Goal: Task Accomplishment & Management: Complete application form

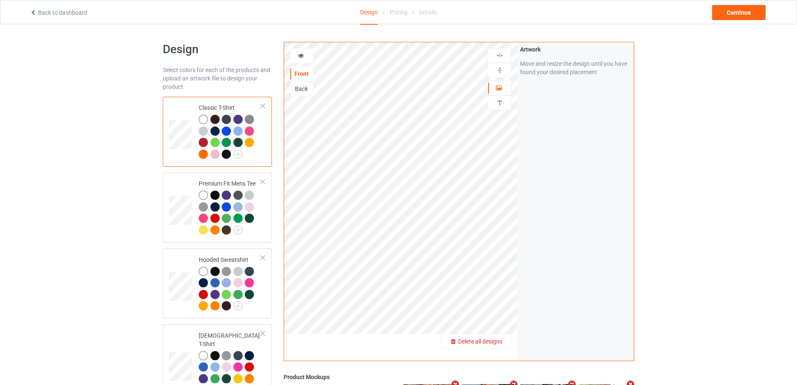
click at [500, 339] on span "Delete all designs" at bounding box center [480, 341] width 44 height 7
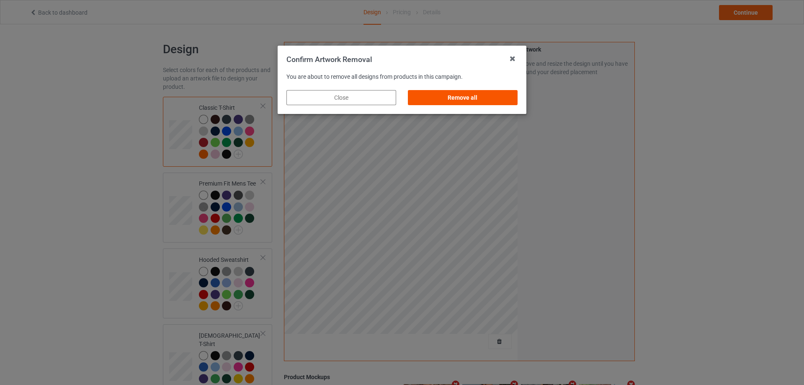
click at [474, 95] on div "Remove all" at bounding box center [463, 97] width 110 height 15
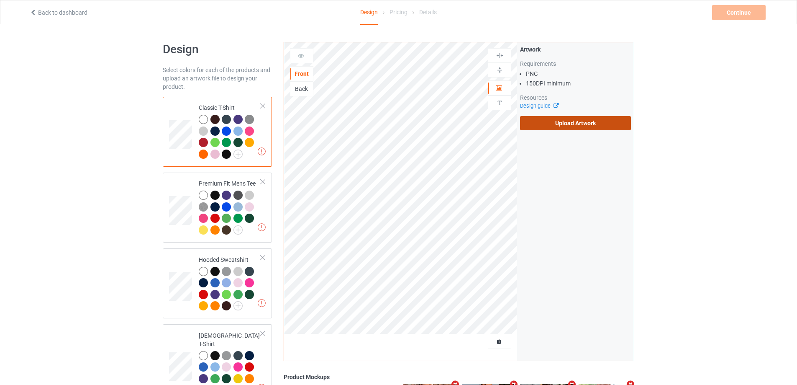
click at [592, 126] on label "Upload Artwork" at bounding box center [575, 123] width 111 height 14
click at [0, 0] on input "Upload Artwork" at bounding box center [0, 0] width 0 height 0
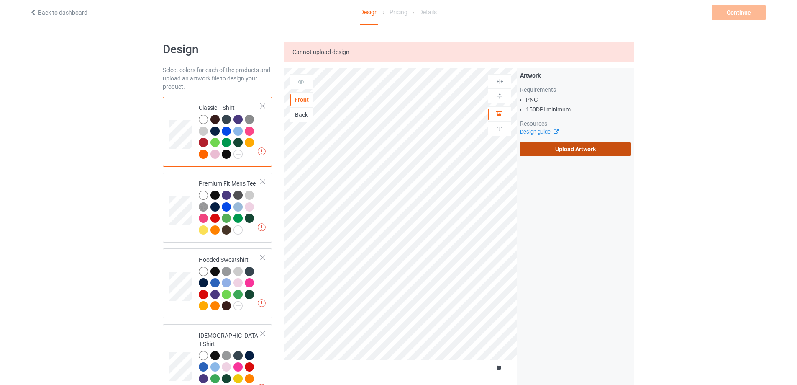
click at [551, 148] on label "Upload Artwork" at bounding box center [575, 149] width 111 height 14
click at [0, 0] on input "Upload Artwork" at bounding box center [0, 0] width 0 height 0
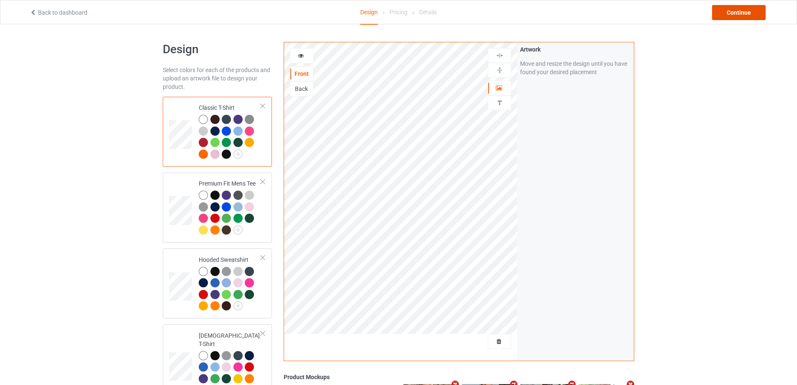
click at [733, 15] on div "Continue" at bounding box center [739, 12] width 54 height 15
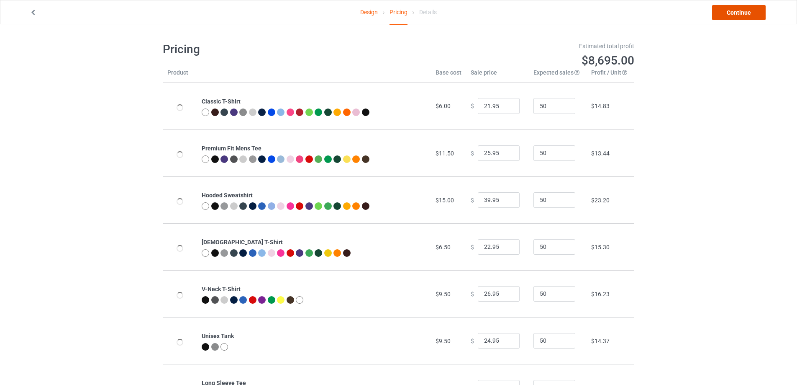
click at [733, 15] on link "Continue" at bounding box center [739, 12] width 54 height 15
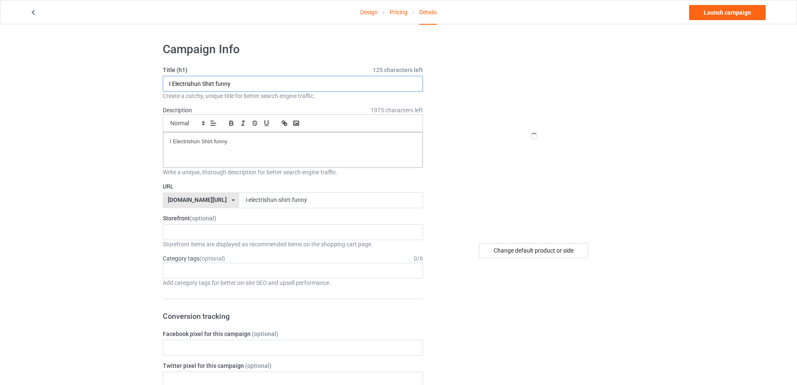
paste input "[URL][DOMAIN_NAME][PERSON_NAME]"
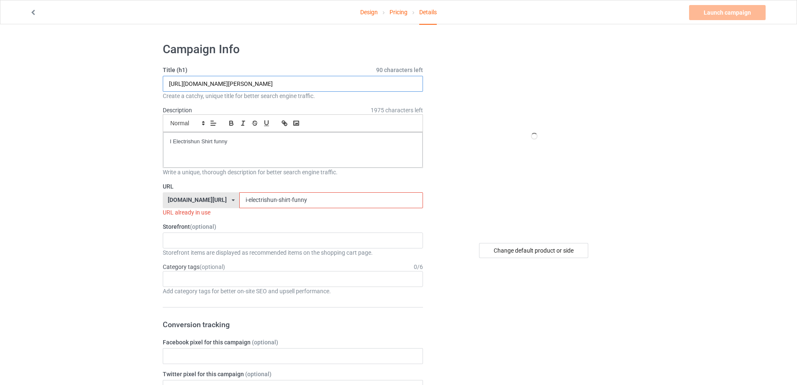
drag, startPoint x: 258, startPoint y: 83, endPoint x: 358, endPoint y: 83, distance: 99.6
click at [358, 83] on input "[URL][DOMAIN_NAME][PERSON_NAME]" at bounding box center [293, 84] width 260 height 16
type input "[URL][DOMAIN_NAME][PERSON_NAME]"
drag, startPoint x: 291, startPoint y: 200, endPoint x: 176, endPoint y: 192, distance: 115.4
click at [176, 192] on div "[DOMAIN_NAME][URL] [DOMAIN_NAME][URL] [DOMAIN_NAME][URL] 5cd2f964b197f721e1cad2…" at bounding box center [293, 200] width 260 height 16
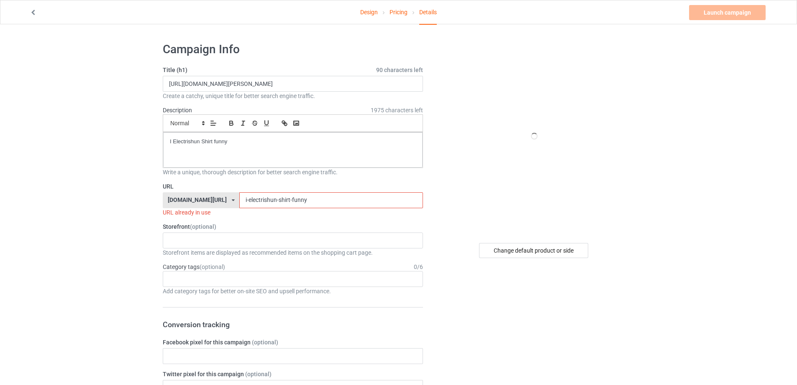
paste input "[PERSON_NAME]-t-shirt"
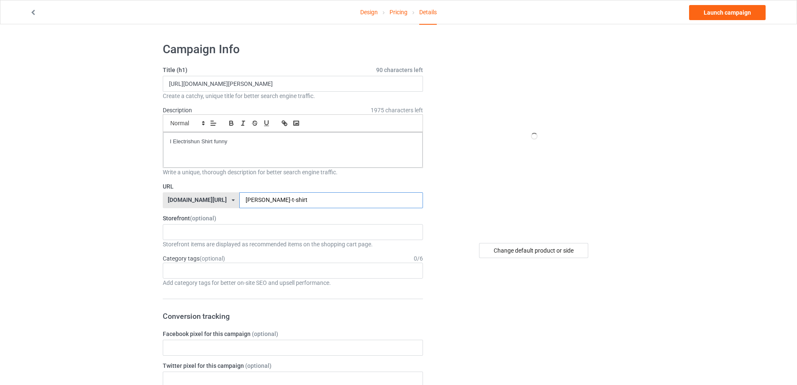
type input "[PERSON_NAME]-t-shirt"
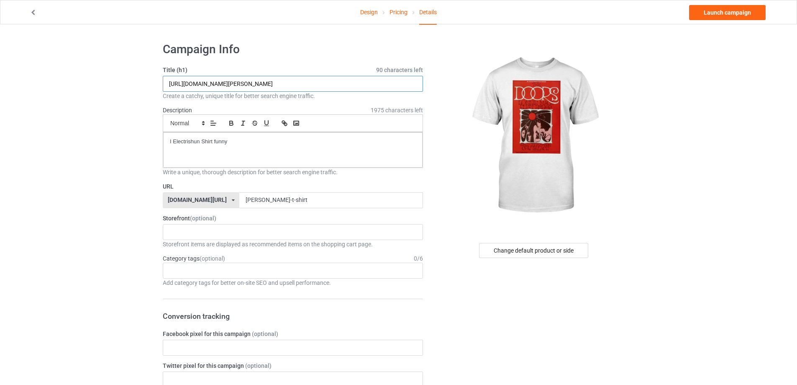
drag, startPoint x: 336, startPoint y: 81, endPoint x: 85, endPoint y: 92, distance: 251.8
paste input "[PERSON_NAME] [PERSON_NAME]"
type input "[PERSON_NAME] [PERSON_NAME] shirt"
drag, startPoint x: 261, startPoint y: 146, endPoint x: 46, endPoint y: 139, distance: 215.7
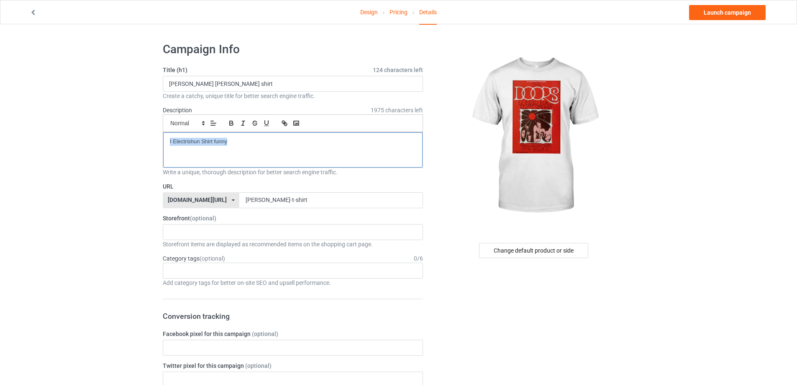
paste div
click at [742, 16] on link "Launch campaign" at bounding box center [727, 12] width 77 height 15
